Goal: Task Accomplishment & Management: Use online tool/utility

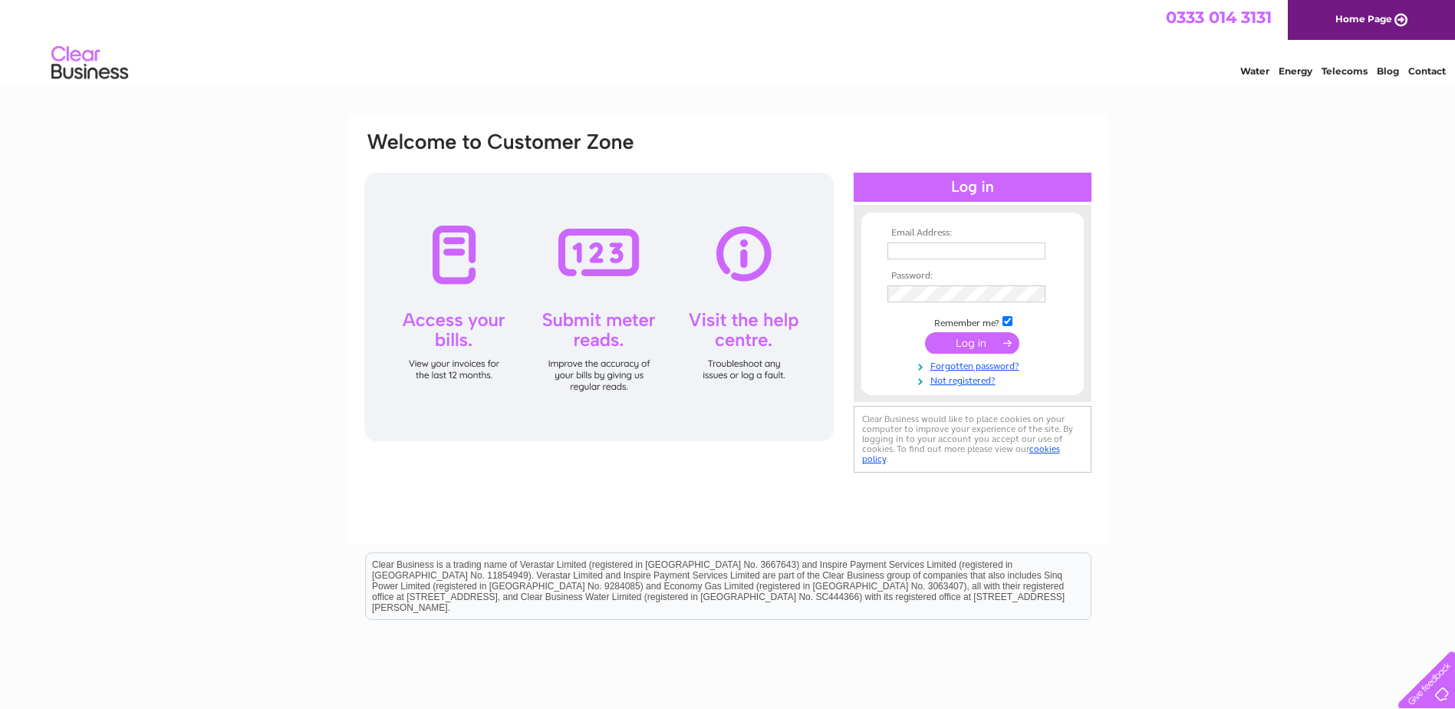
type input "abdul@ekwholesale.co.uk"
click at [964, 342] on input "submit" at bounding box center [972, 342] width 94 height 21
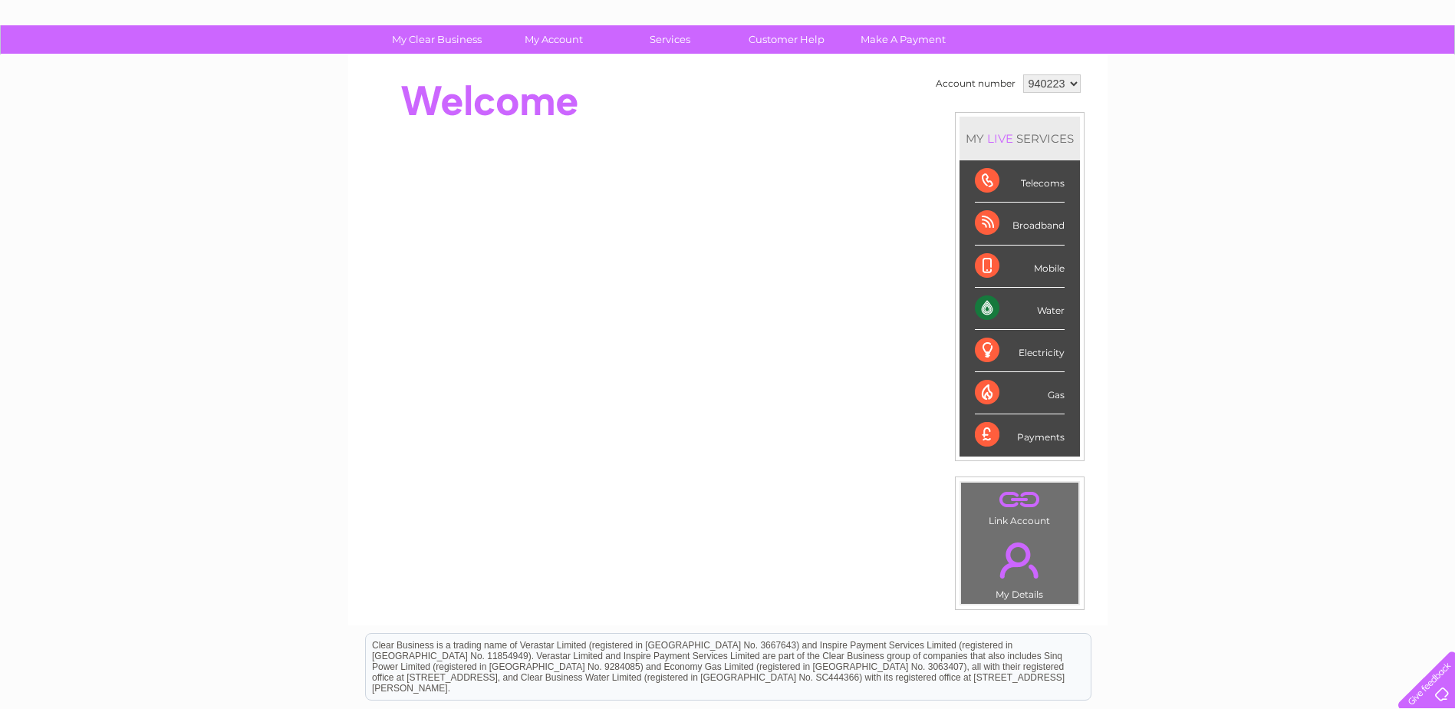
scroll to position [77, 0]
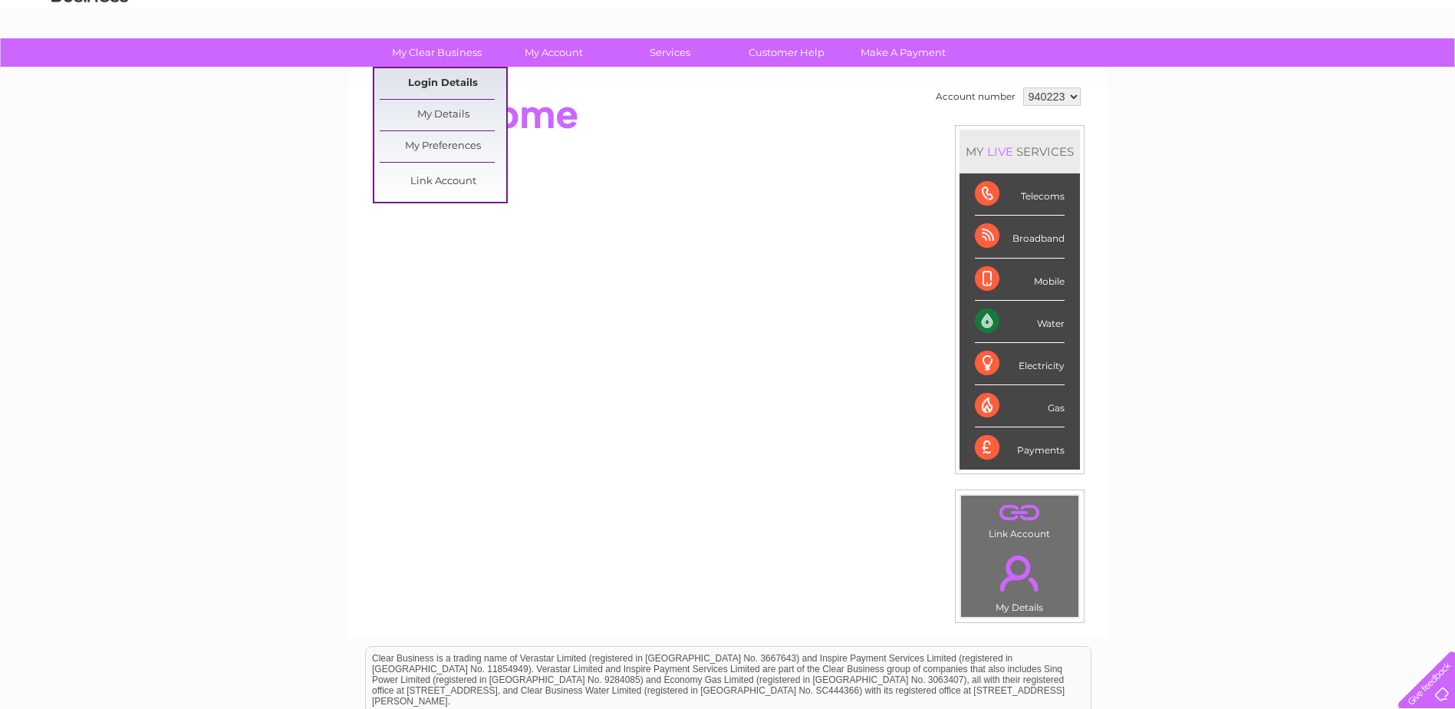
click at [442, 84] on link "Login Details" at bounding box center [443, 83] width 127 height 31
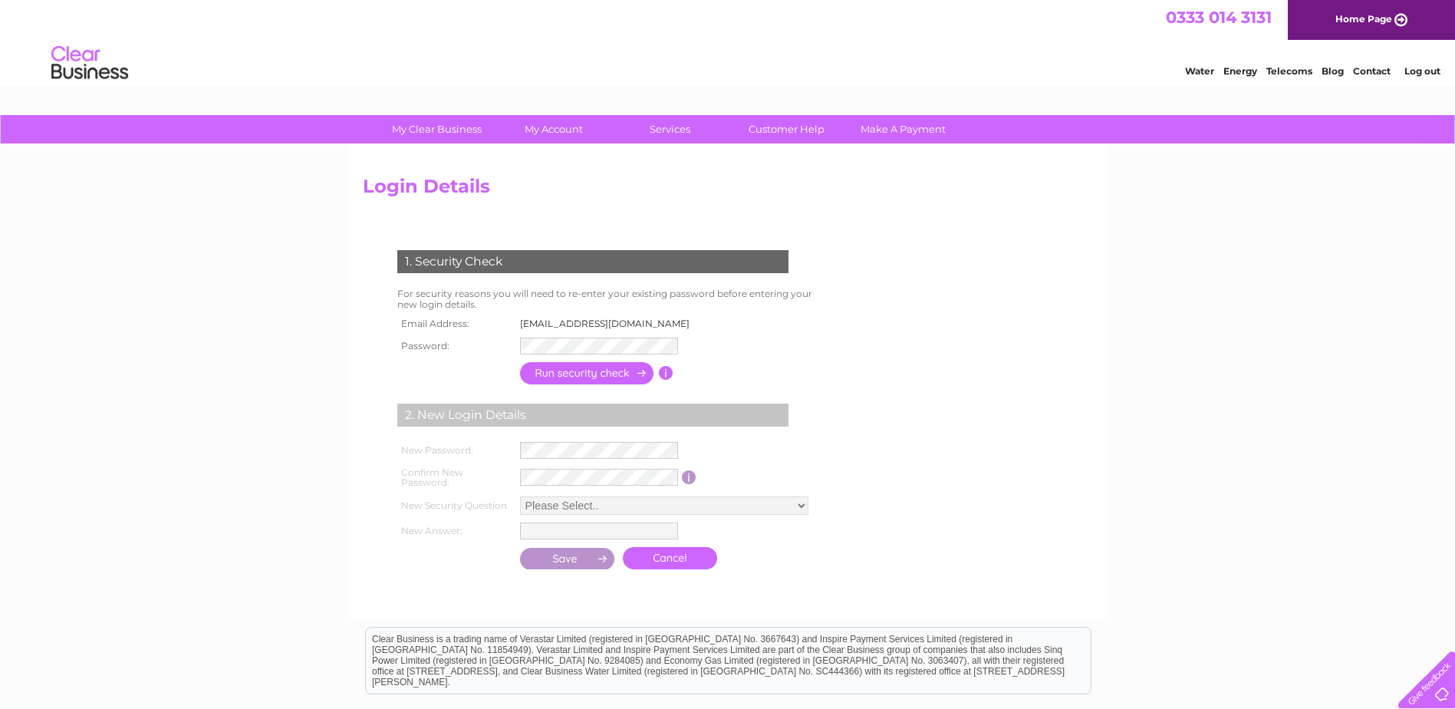
drag, startPoint x: 985, startPoint y: 246, endPoint x: 995, endPoint y: 245, distance: 10.1
click at [985, 247] on form "1. Security Check For security reasons you will need to re-enter your existing …" at bounding box center [728, 411] width 730 height 384
click at [1212, 179] on div "My Clear Business Login Details My Details My Preferences Link Account My Accou…" at bounding box center [727, 498] width 1455 height 766
click at [1426, 70] on link "Log out" at bounding box center [1422, 71] width 36 height 12
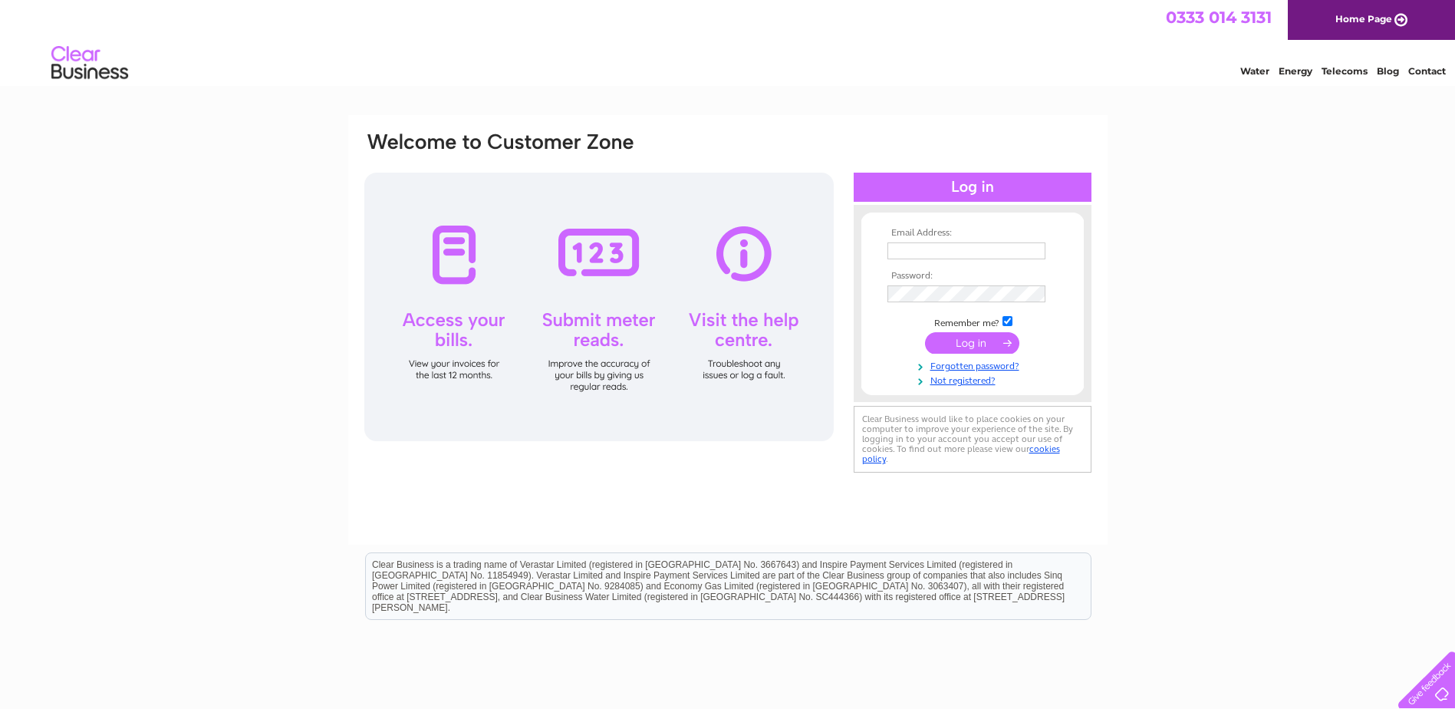
type input "[EMAIL_ADDRESS][DOMAIN_NAME]"
click at [972, 337] on input "submit" at bounding box center [972, 342] width 94 height 21
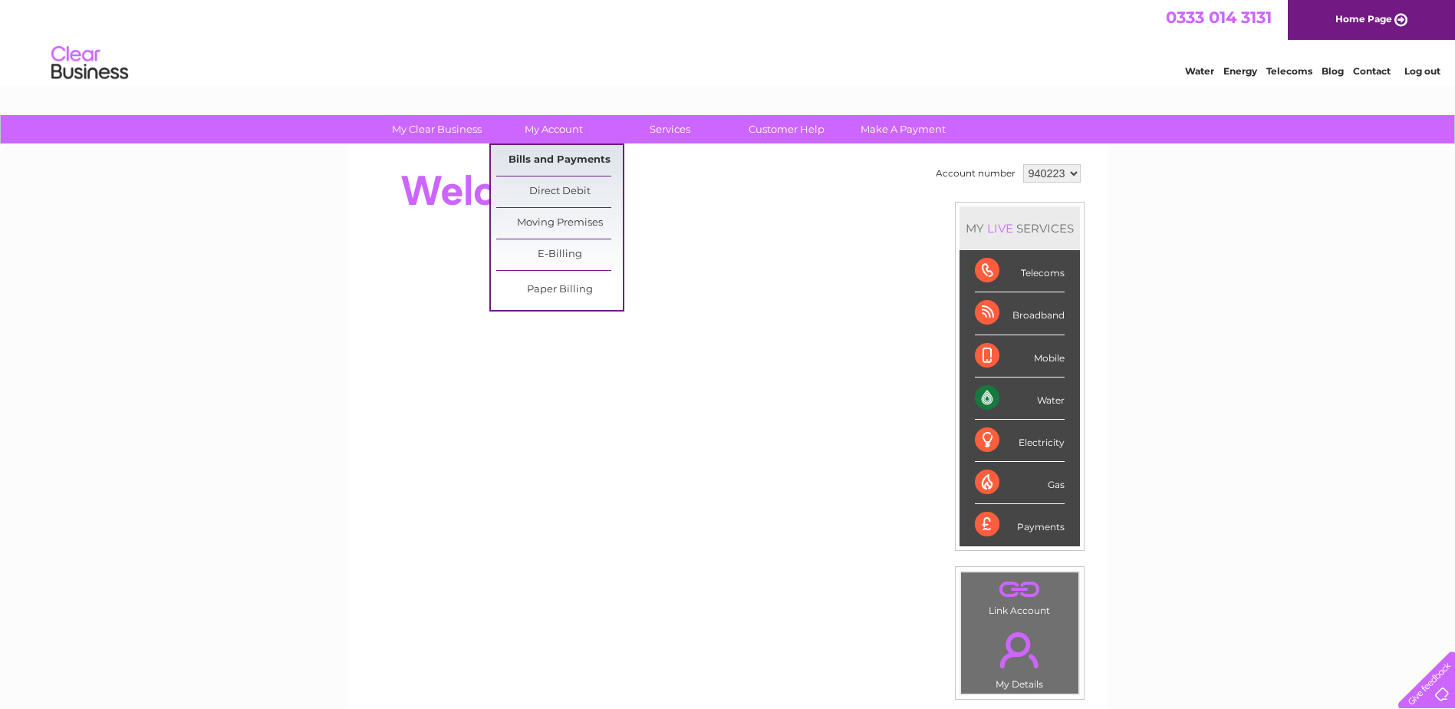
click at [545, 156] on link "Bills and Payments" at bounding box center [559, 160] width 127 height 31
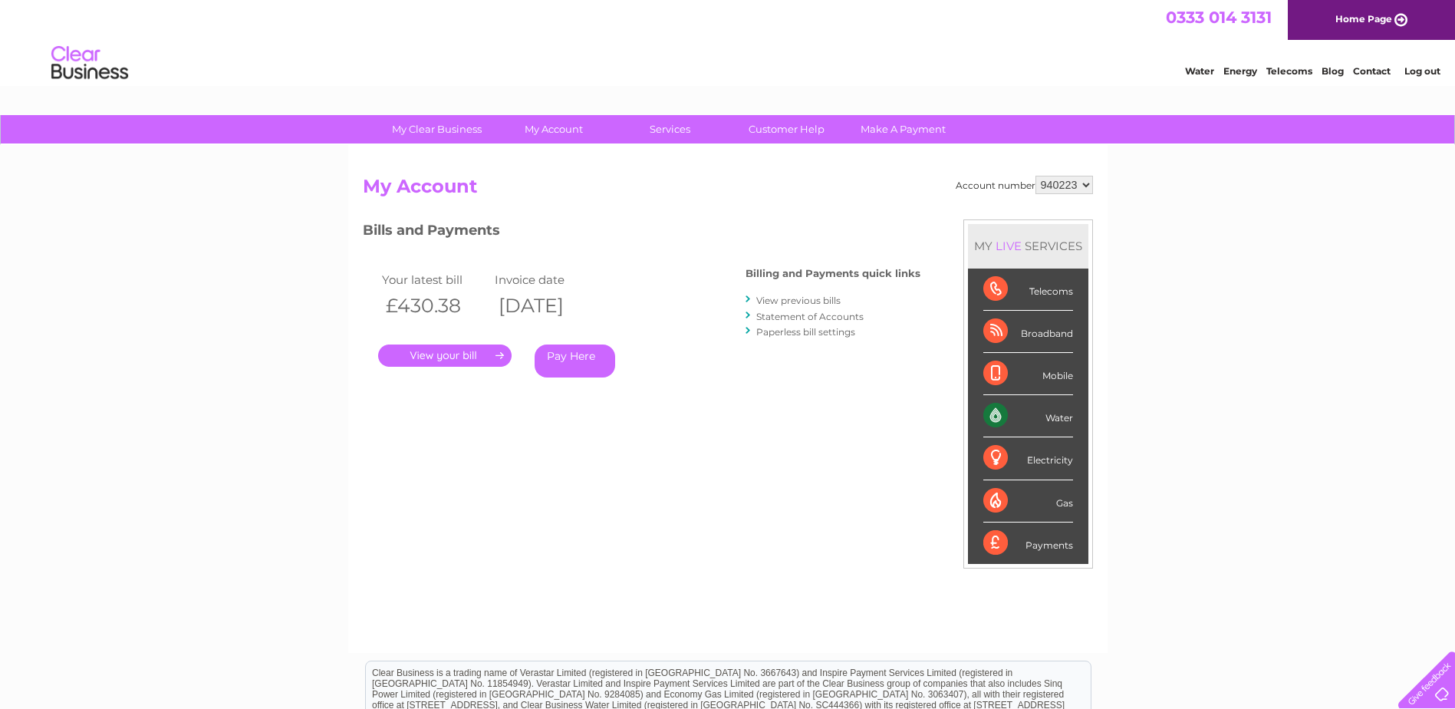
click at [455, 354] on link "." at bounding box center [444, 355] width 133 height 22
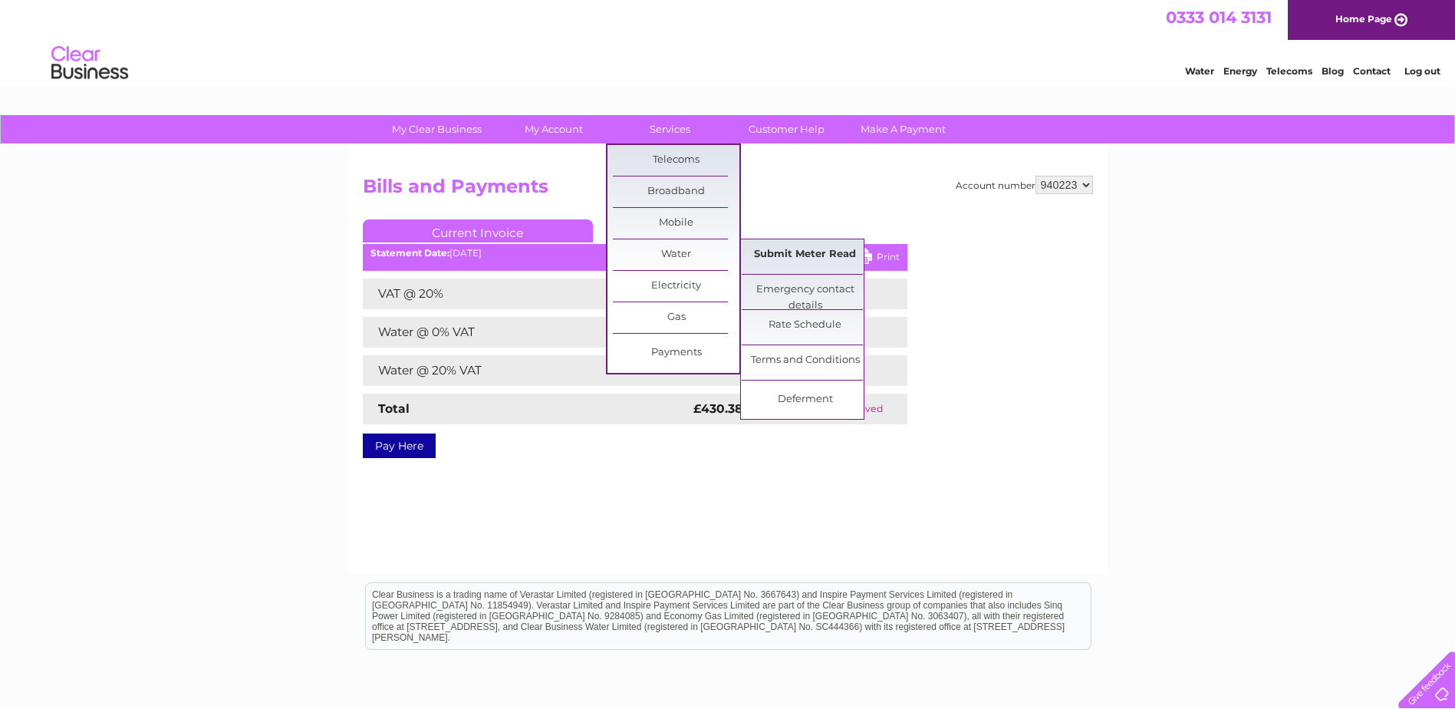
click at [817, 252] on link "Submit Meter Read" at bounding box center [805, 254] width 127 height 31
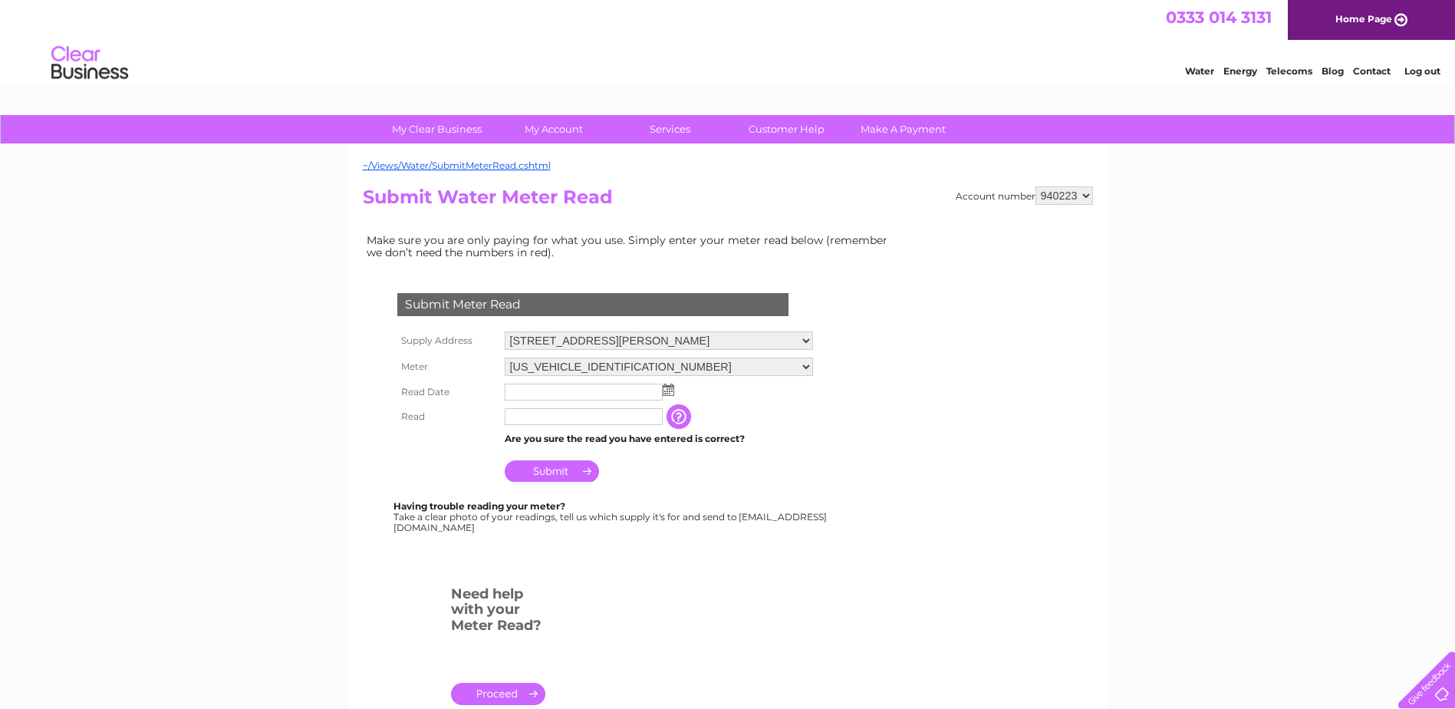
click at [666, 386] on img at bounding box center [669, 389] width 12 height 12
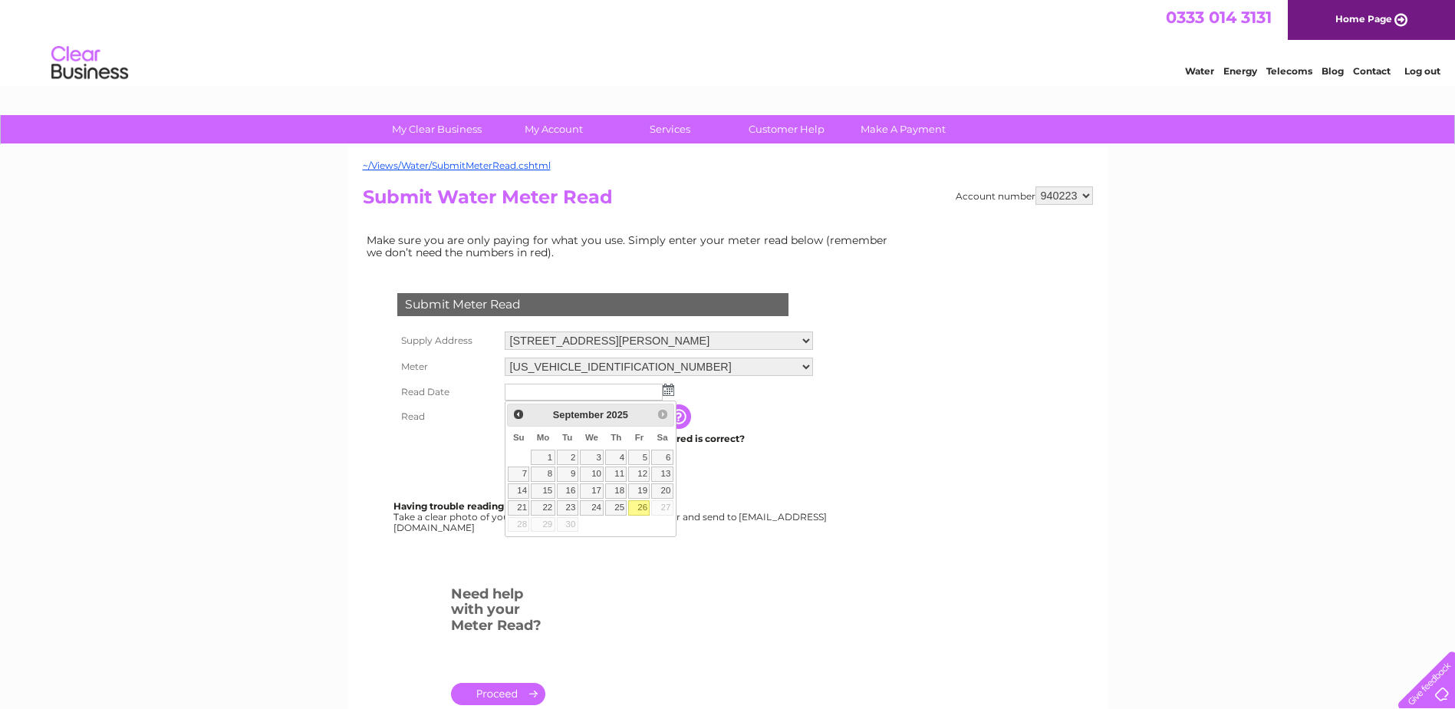
click at [642, 508] on link "26" at bounding box center [638, 507] width 21 height 15
type input "[DATE]"
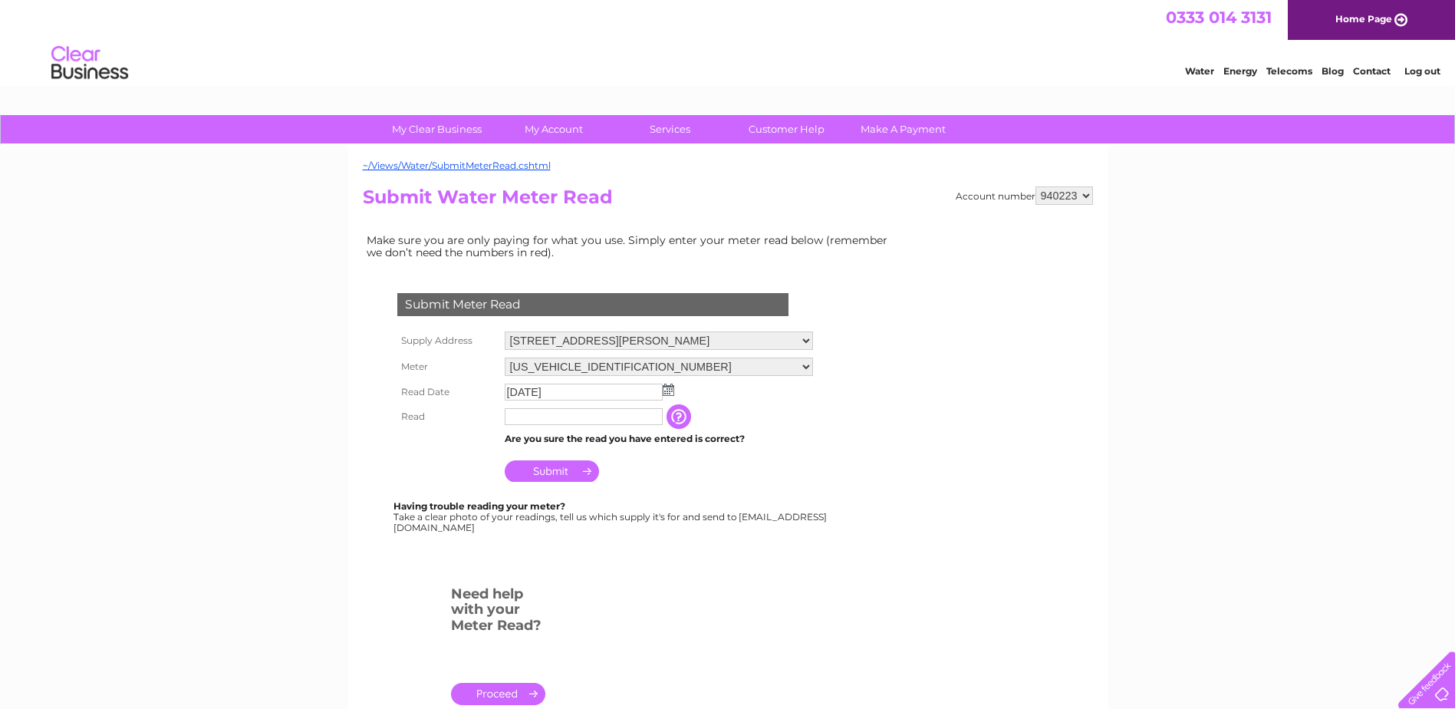
drag, startPoint x: 528, startPoint y: 414, endPoint x: 535, endPoint y: 416, distance: 7.8
click at [528, 415] on input "text" at bounding box center [584, 416] width 158 height 17
click at [510, 413] on input "text" at bounding box center [584, 417] width 159 height 18
type input "02776"
click at [554, 473] on input "Submit" at bounding box center [552, 470] width 94 height 21
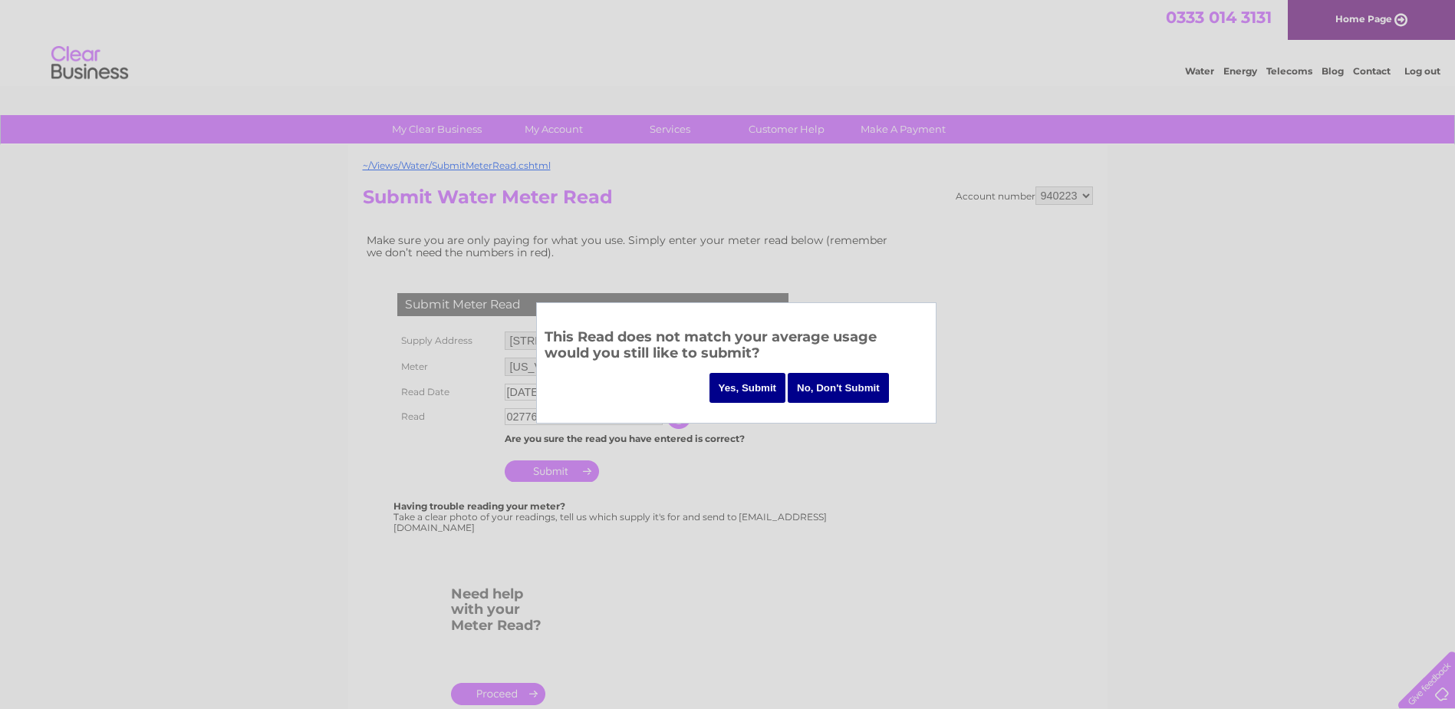
click at [758, 386] on input "Yes, Submit" at bounding box center [747, 388] width 77 height 30
